Goal: Task Accomplishment & Management: Use online tool/utility

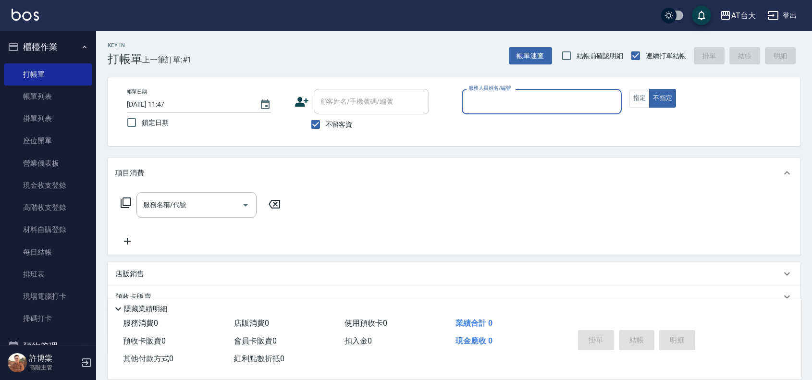
click at [481, 90] on label "服務人員姓名/編號" at bounding box center [489, 88] width 42 height 7
click at [481, 93] on input "服務人員姓名/編號" at bounding box center [541, 101] width 151 height 17
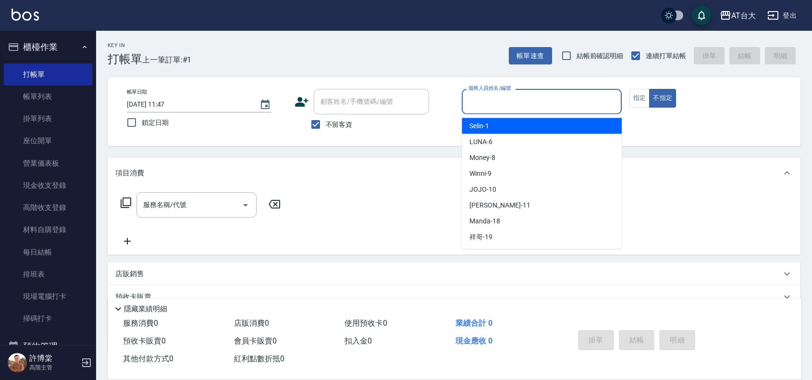
click at [487, 96] on input "服務人員姓名/編號" at bounding box center [541, 101] width 151 height 17
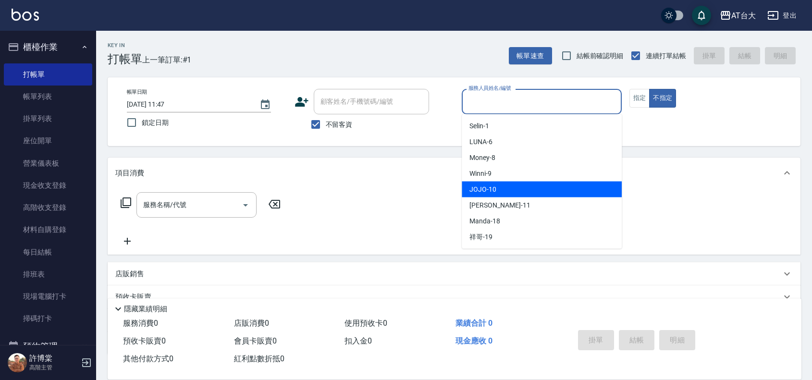
click at [499, 184] on div "JOJO -10" at bounding box center [542, 190] width 160 height 16
type input "JOJO-10"
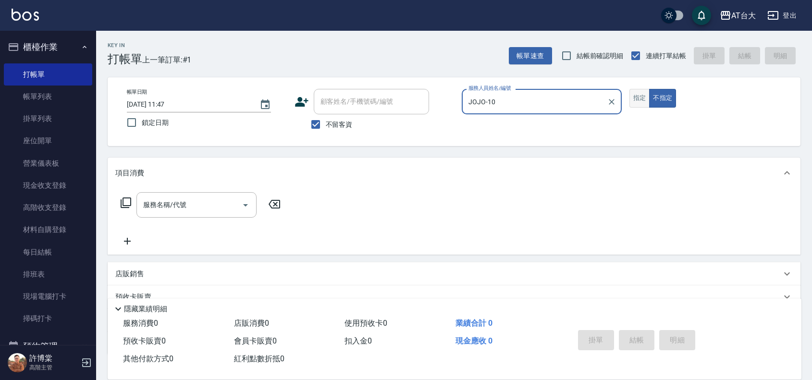
click at [641, 101] on button "指定" at bounding box center [639, 98] width 21 height 19
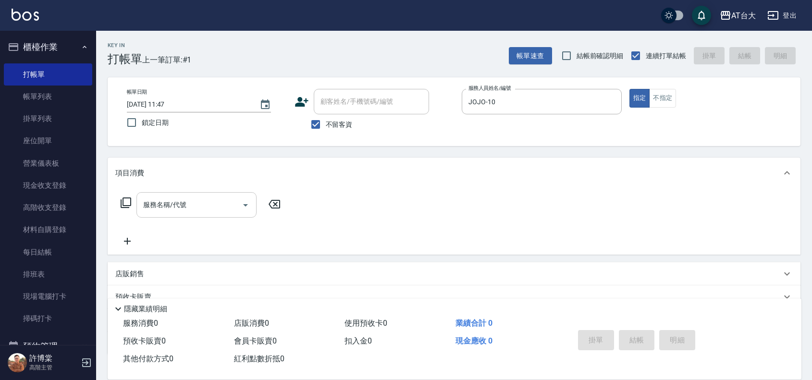
click at [240, 196] on div at bounding box center [245, 204] width 14 height 25
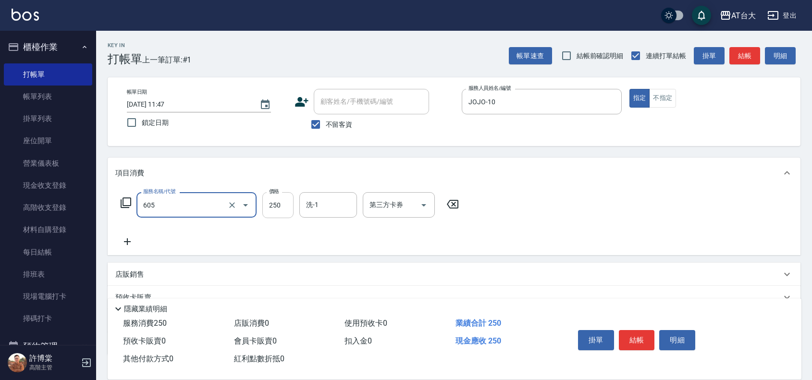
type input "洗髮 (女)(605)"
click at [282, 203] on input "250" at bounding box center [277, 205] width 31 height 26
type input "500"
click at [640, 345] on button "結帳" at bounding box center [637, 340] width 36 height 20
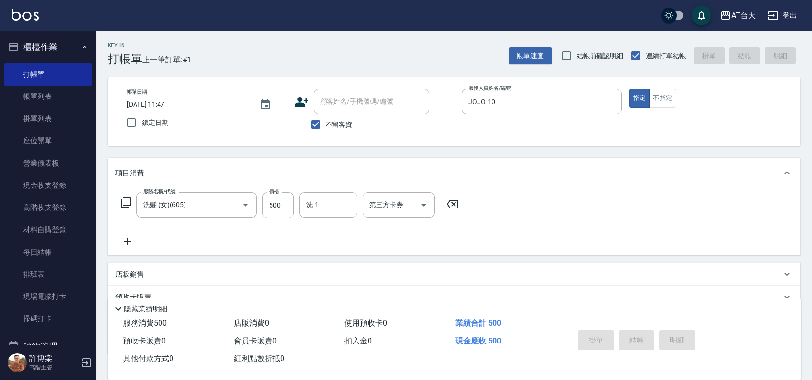
type input "[DATE] 12:21"
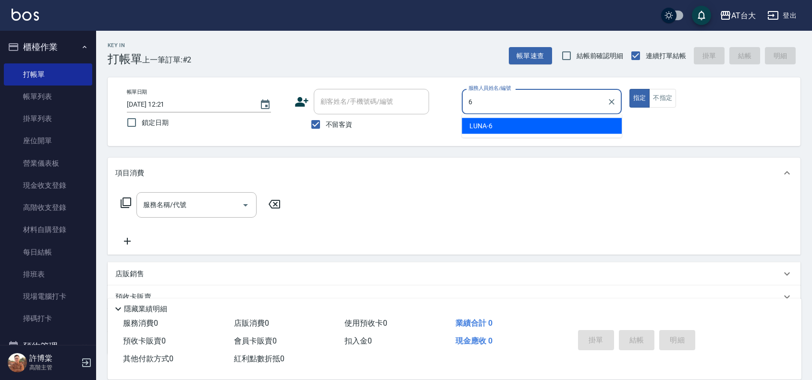
type input "LUNA-6"
type button "true"
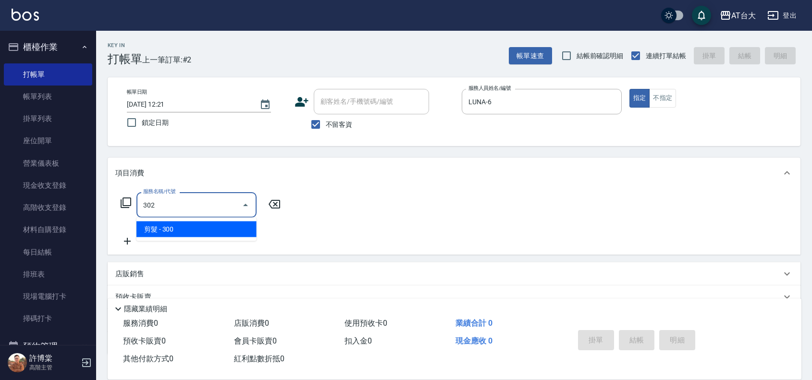
type input "剪髮(302)"
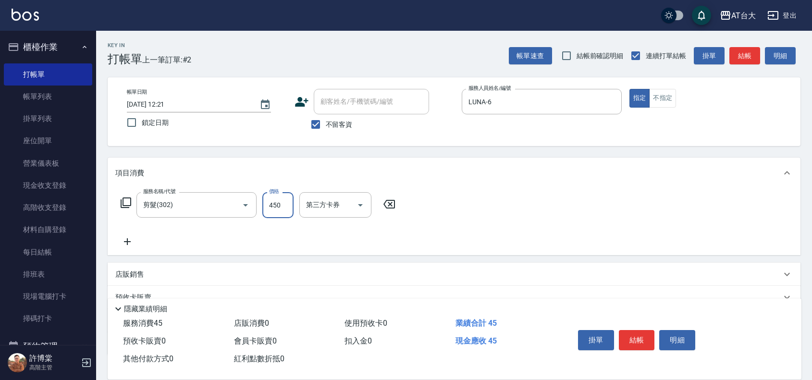
type input "450"
click at [647, 330] on button "結帳" at bounding box center [637, 340] width 36 height 20
type input "[DATE] 12:46"
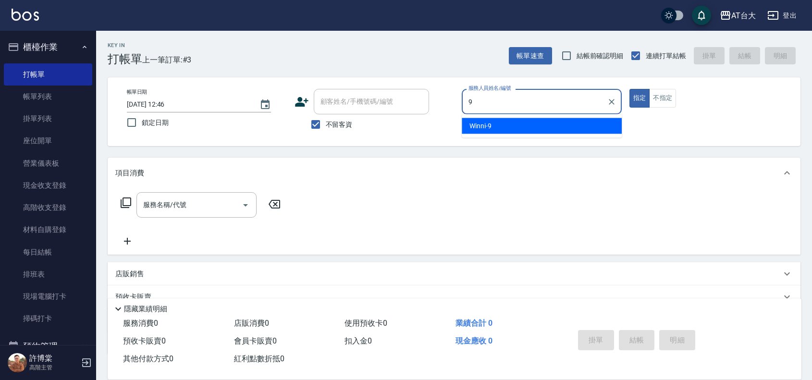
type input "Winni-9"
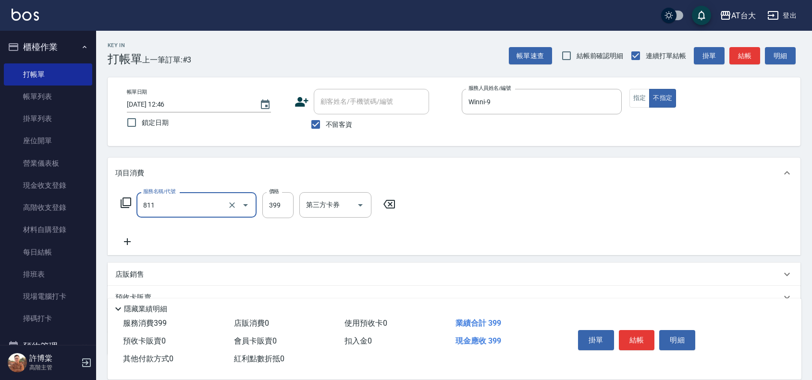
type input "洗+剪(811)"
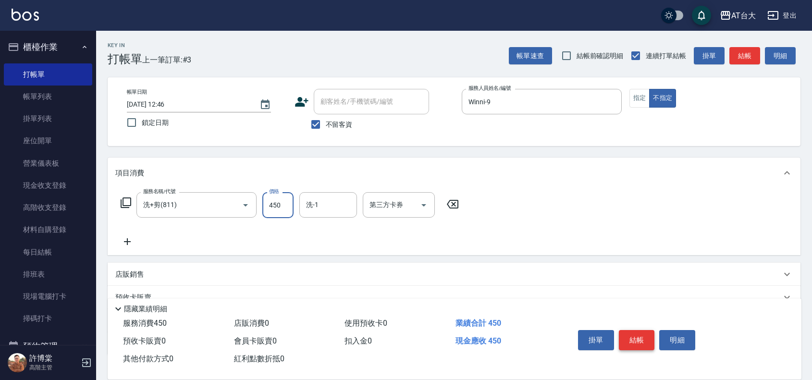
type input "450"
click at [632, 336] on button "結帳" at bounding box center [637, 340] width 36 height 20
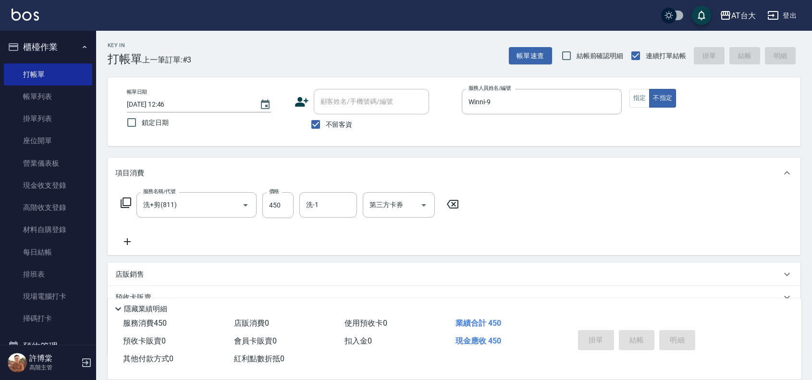
type input "[DATE] 12:53"
